Goal: Transaction & Acquisition: Purchase product/service

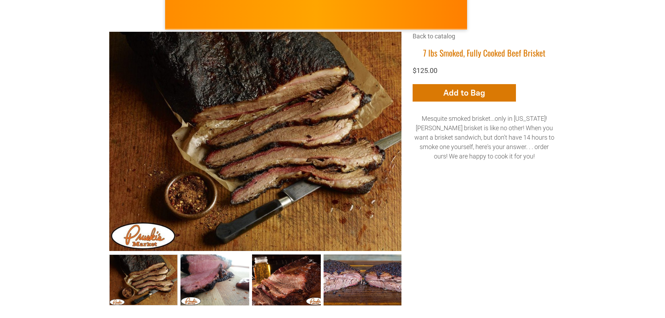
scroll to position [105, 0]
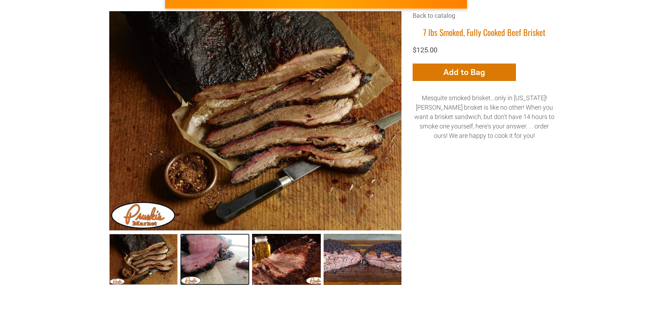
click at [218, 259] on link "7 lbs Smoked, Fully Cooked Beef Brisket 1" at bounding box center [214, 259] width 69 height 51
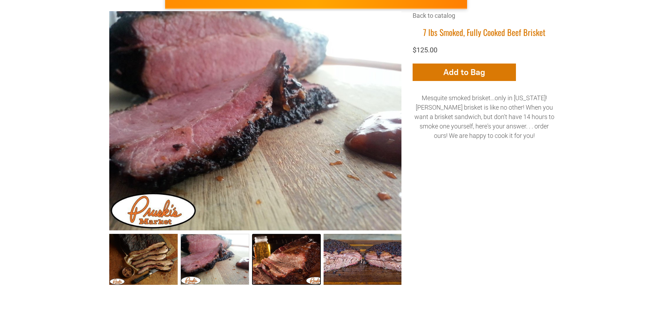
click at [274, 261] on link "7 lbs Smoked, Fully Cooked Beef Brisket 2" at bounding box center [286, 259] width 69 height 51
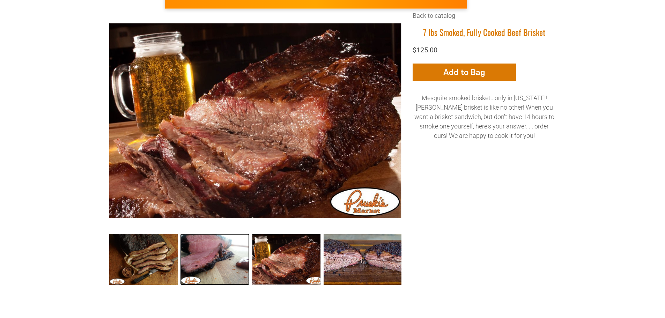
click at [210, 261] on link "7 lbs Smoked, Fully Cooked Beef Brisket 1" at bounding box center [214, 259] width 69 height 51
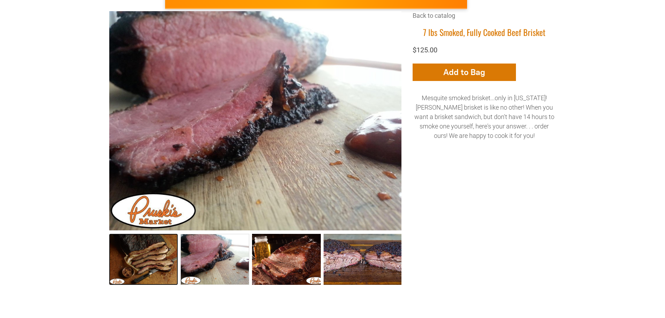
click at [135, 263] on link "7 lbs Smoked, Fully Cooked Beef Brisket 0" at bounding box center [143, 259] width 69 height 51
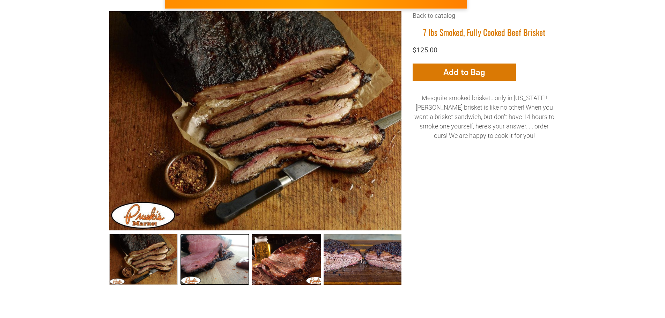
click at [209, 271] on link "7 lbs Smoked, Fully Cooked Beef Brisket 1" at bounding box center [214, 259] width 69 height 51
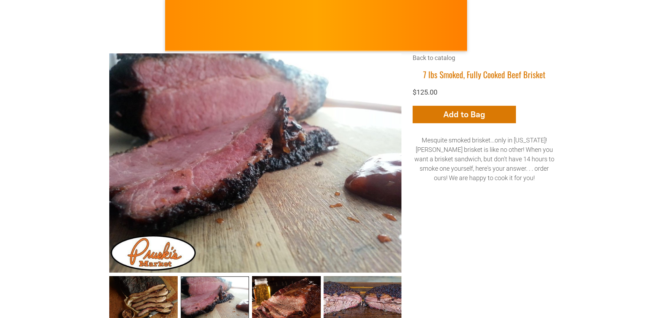
scroll to position [0, 0]
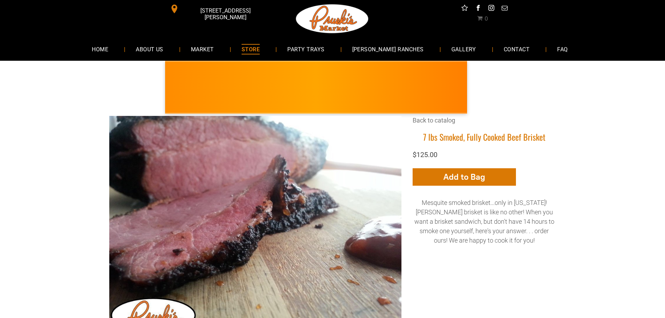
click at [260, 47] on span "STORE" at bounding box center [250, 49] width 18 height 10
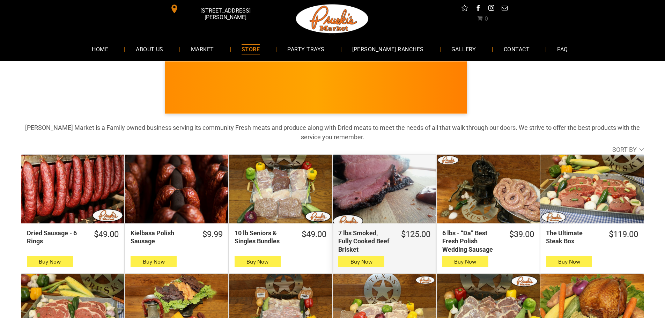
click at [389, 191] on div "7 lbs Smoked, Fully Cooked Beef Brisket" at bounding box center [384, 189] width 103 height 69
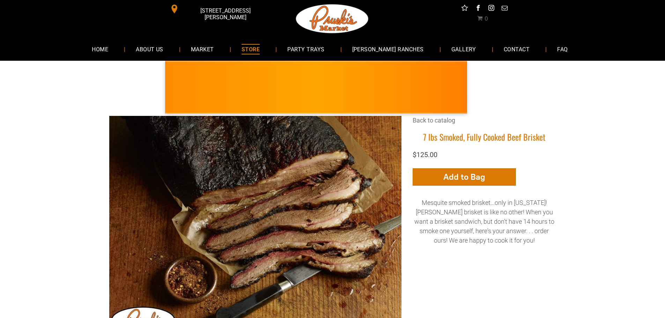
drag, startPoint x: 465, startPoint y: 227, endPoint x: 462, endPoint y: 163, distance: 63.6
click at [465, 226] on p "Mesquite smoked brisket...only in Texas! Pruski's brisket is like no other! Whe…" at bounding box center [483, 221] width 143 height 47
click at [459, 137] on h1 "7 lbs Smoked, Fully Cooked Beef Brisket" at bounding box center [483, 137] width 143 height 11
click at [434, 120] on link "Back to catalog" at bounding box center [433, 120] width 43 height 7
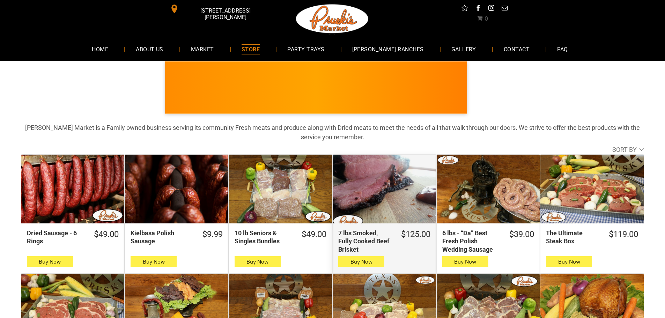
click at [399, 196] on div "7 lbs Smoked, Fully Cooked Beef Brisket" at bounding box center [384, 189] width 103 height 69
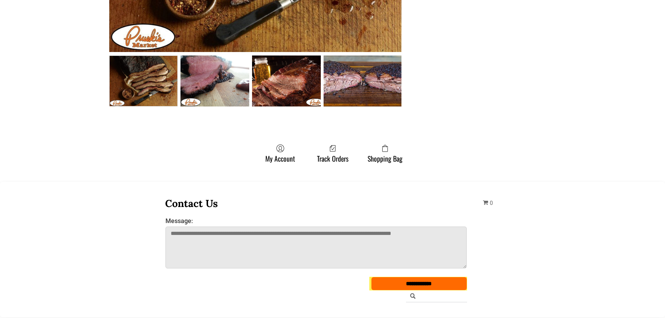
scroll to position [174, 0]
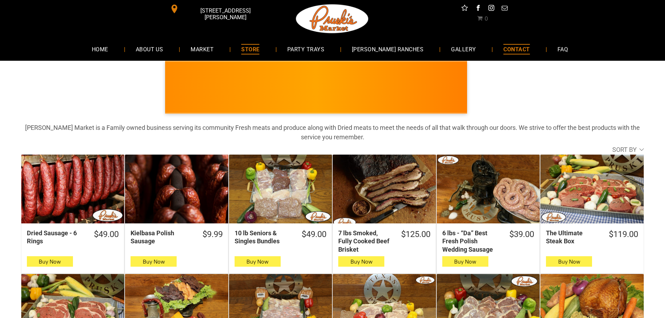
drag, startPoint x: 34, startPoint y: 1, endPoint x: 501, endPoint y: 47, distance: 469.8
click at [501, 47] on link "CONTACT" at bounding box center [516, 49] width 47 height 18
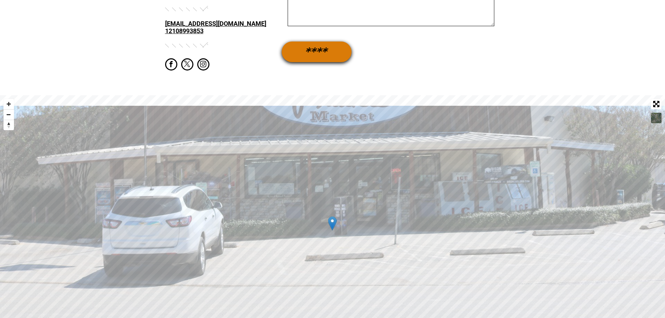
scroll to position [593, 0]
